Goal: Task Accomplishment & Management: Manage account settings

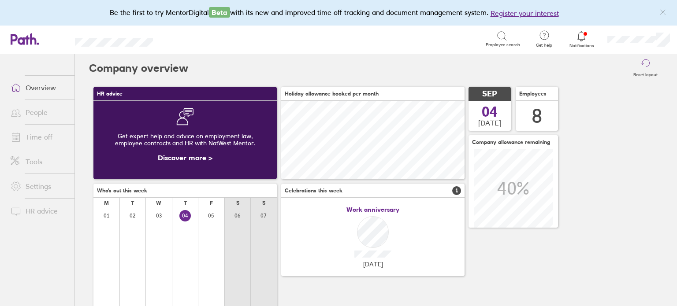
click at [36, 88] on link "Overview" at bounding box center [39, 88] width 71 height 18
click at [33, 135] on link "Time off" at bounding box center [39, 137] width 71 height 18
